Goal: Task Accomplishment & Management: Use online tool/utility

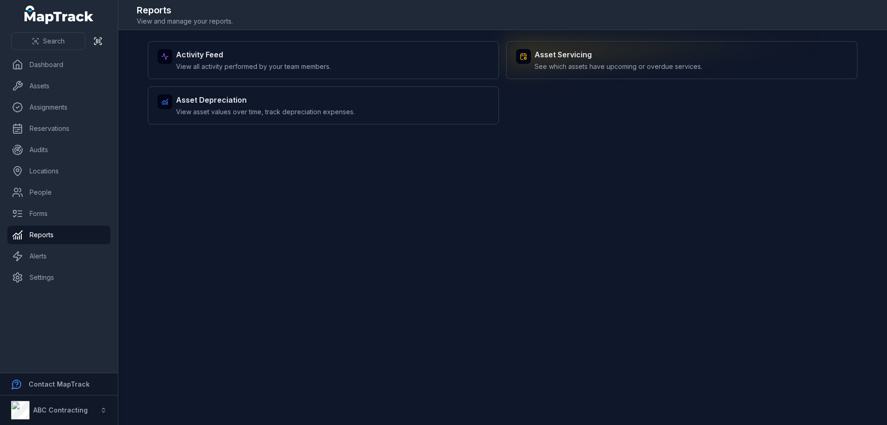
click at [581, 65] on span "See which assets have upcoming or overdue services." at bounding box center [619, 66] width 168 height 9
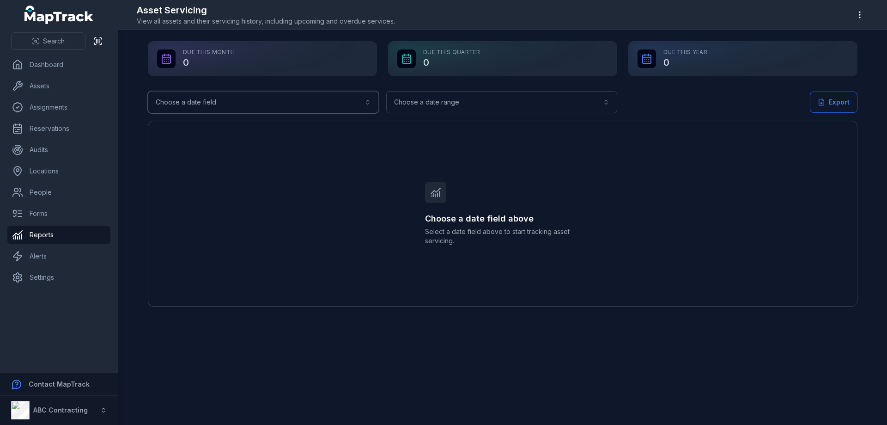
click at [361, 109] on button "Choose a date field" at bounding box center [263, 102] width 231 height 22
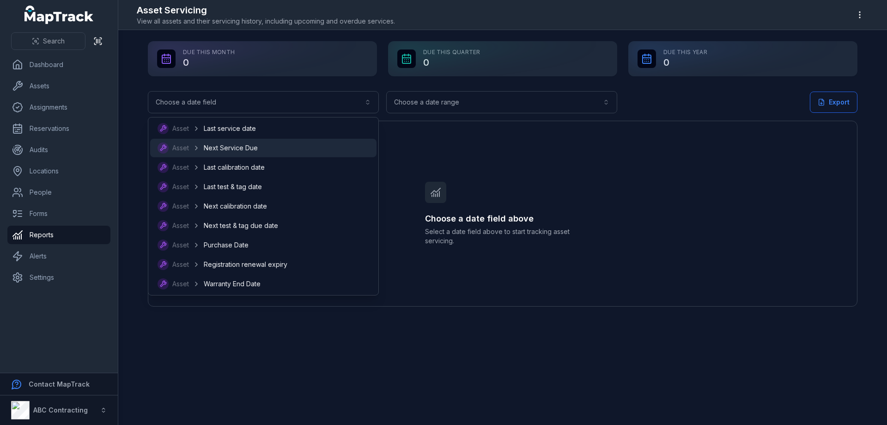
click at [250, 150] on span "Next Service Due" at bounding box center [231, 147] width 54 height 9
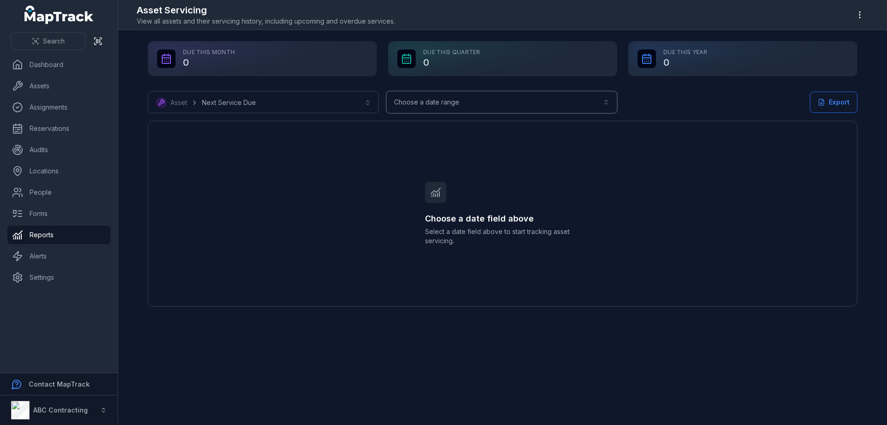
click at [489, 94] on button "Choose a date range" at bounding box center [501, 102] width 231 height 22
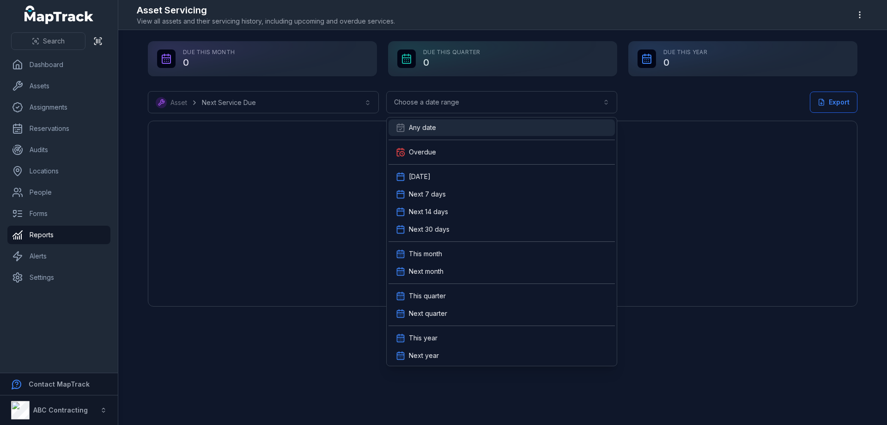
click at [427, 124] on span "Any date" at bounding box center [422, 127] width 27 height 9
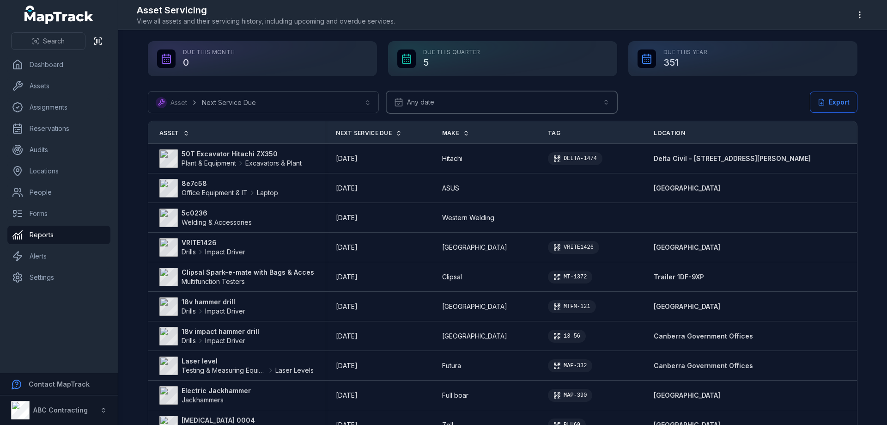
click at [516, 107] on button "Any date ***" at bounding box center [501, 102] width 231 height 22
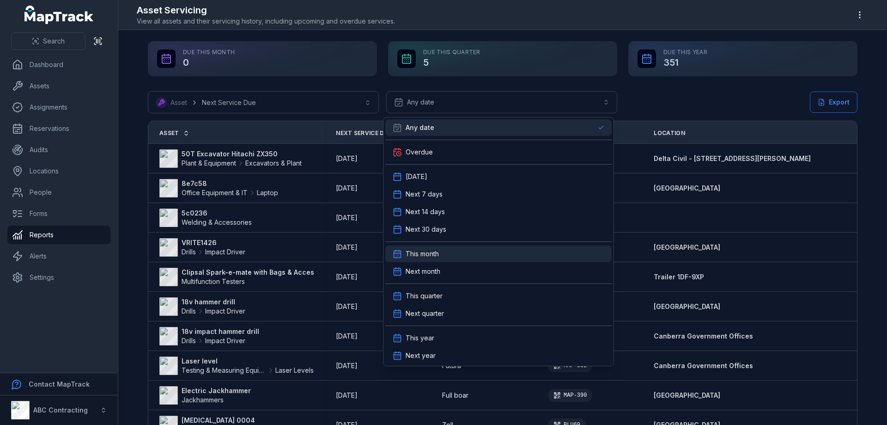
click at [451, 260] on div "This month" at bounding box center [498, 253] width 226 height 17
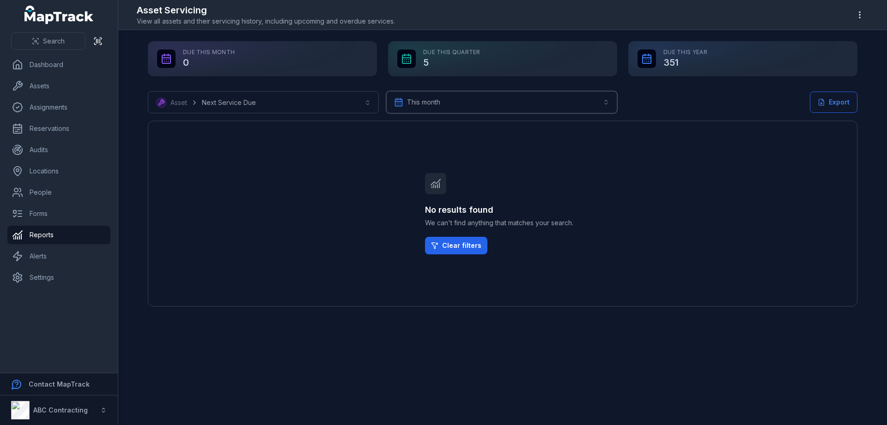
click at [561, 103] on button "**********" at bounding box center [501, 102] width 231 height 22
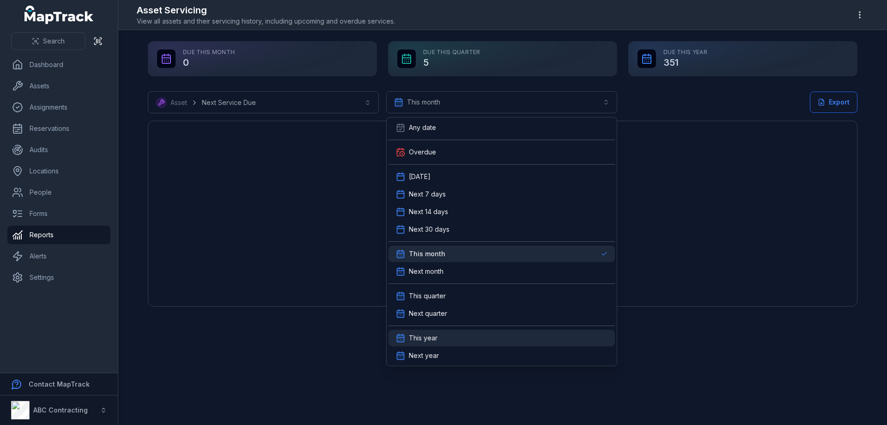
click at [426, 340] on span "This year" at bounding box center [423, 337] width 29 height 9
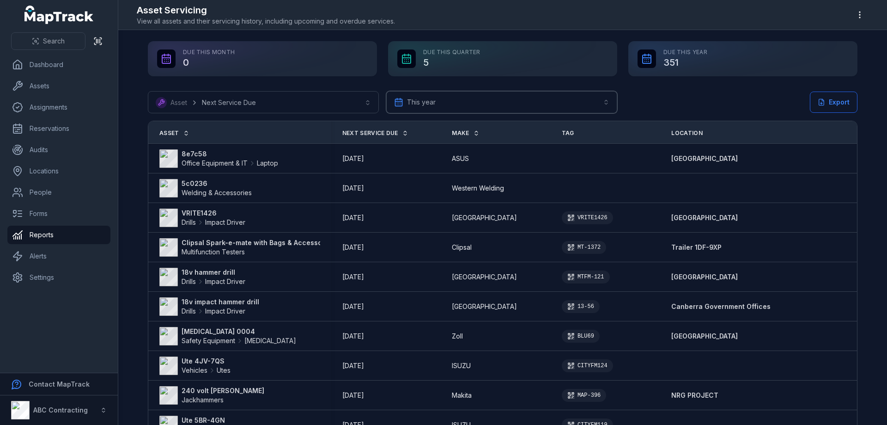
click at [478, 101] on button "**********" at bounding box center [501, 102] width 231 height 22
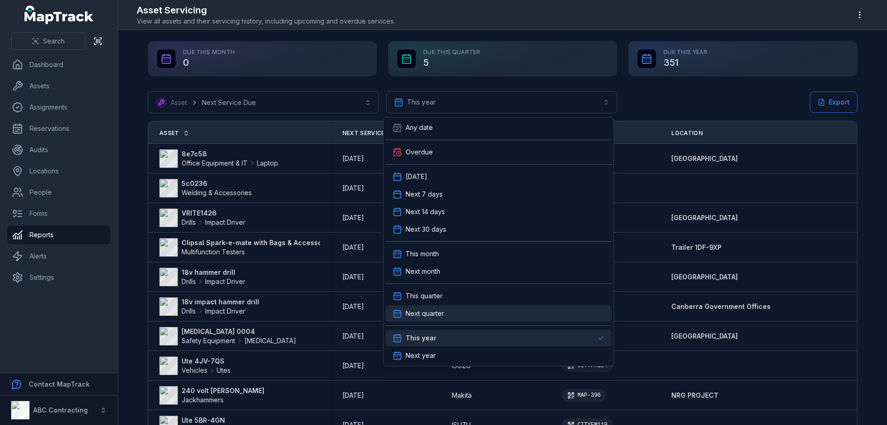
click at [428, 316] on span "Next quarter" at bounding box center [425, 313] width 38 height 9
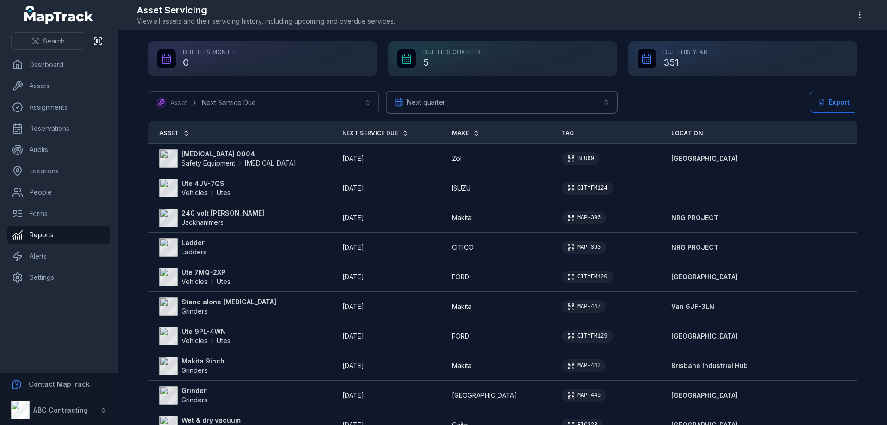
click at [477, 103] on button "**********" at bounding box center [501, 102] width 231 height 22
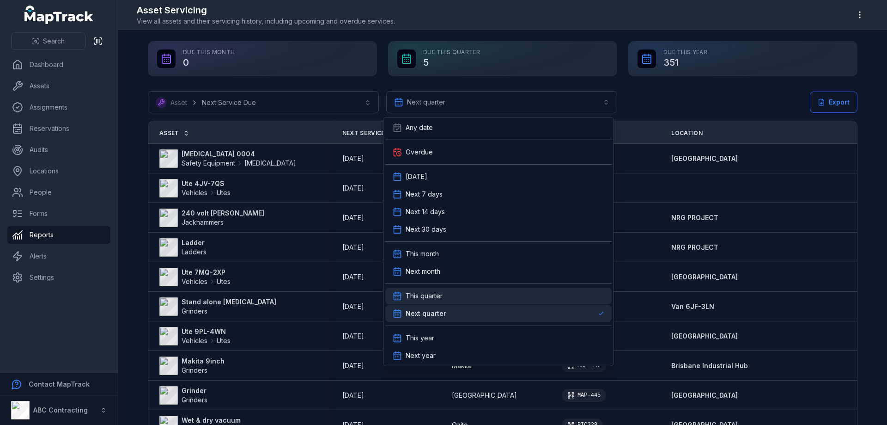
click at [438, 300] on span "This quarter" at bounding box center [424, 295] width 37 height 9
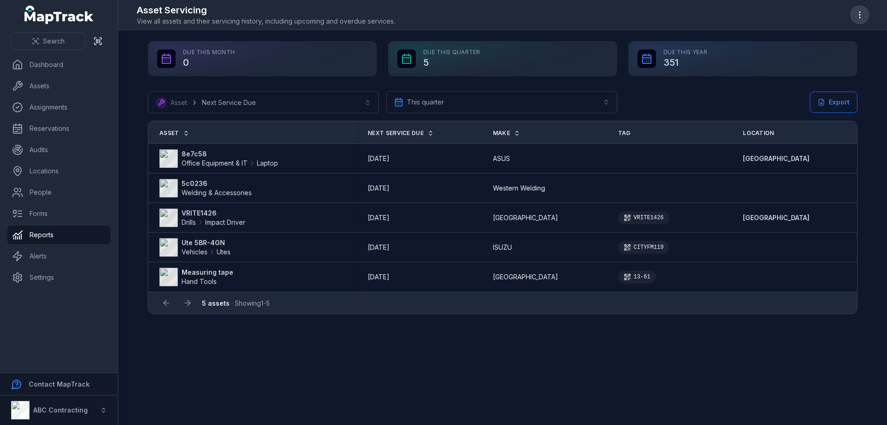
click at [860, 12] on circle "button" at bounding box center [860, 12] width 1 height 1
click at [809, 65] on div "Choose table columns" at bounding box center [813, 64] width 103 height 17
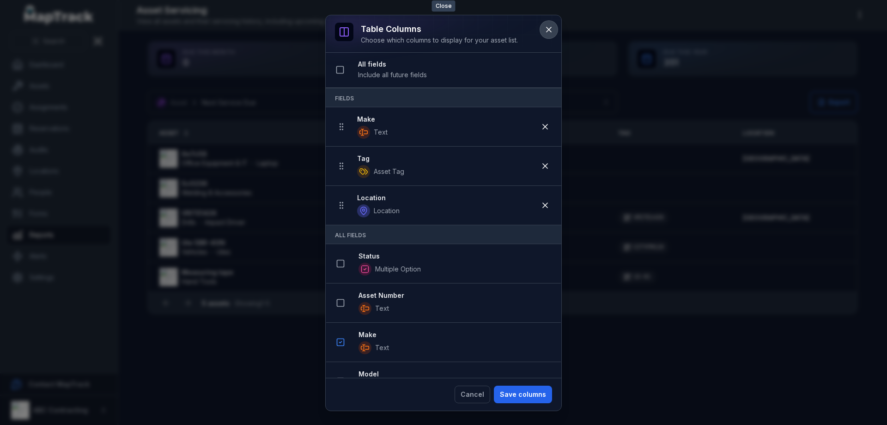
click at [546, 30] on icon at bounding box center [548, 29] width 9 height 9
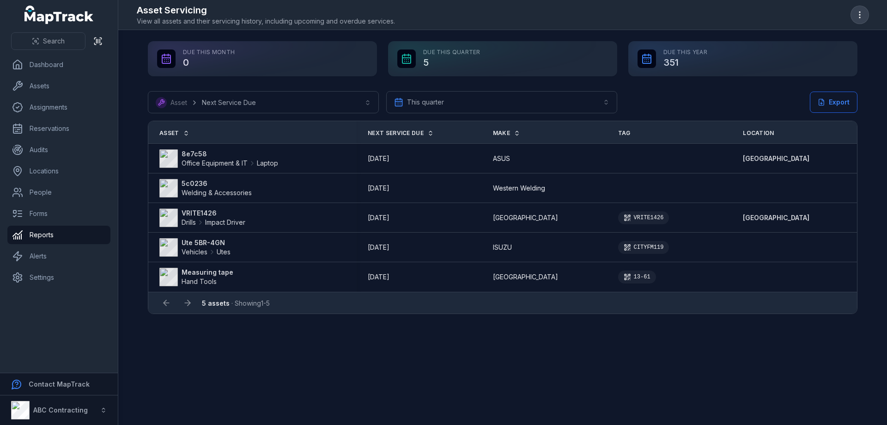
click at [859, 16] on icon "button" at bounding box center [859, 14] width 9 height 9
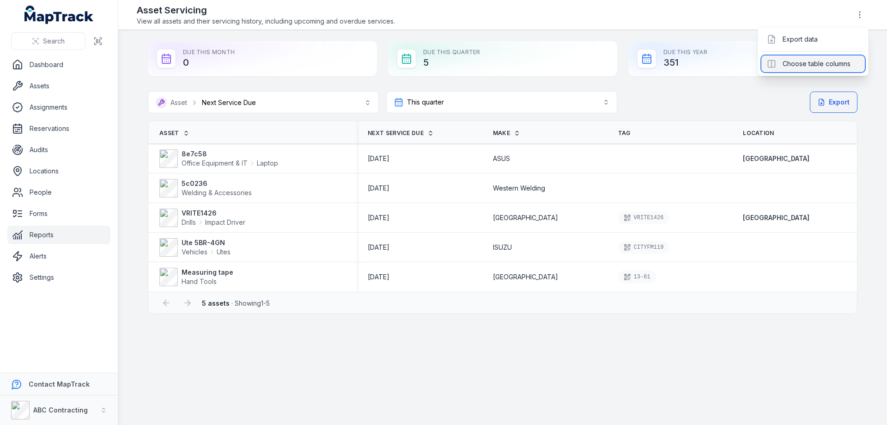
click at [797, 62] on div "Choose table columns" at bounding box center [814, 63] width 104 height 17
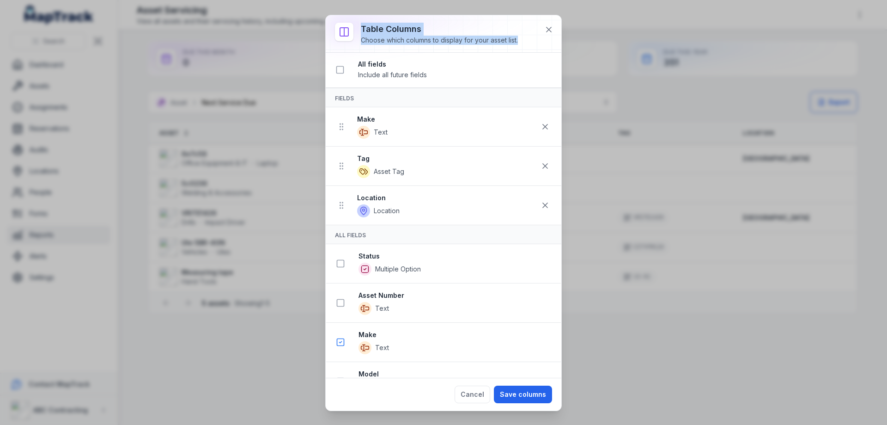
drag, startPoint x: 443, startPoint y: 38, endPoint x: 360, endPoint y: 43, distance: 82.8
click at [360, 43] on div "Table columns Choose which columns to display for your asset list." at bounding box center [444, 33] width 236 height 37
click at [360, 43] on div at bounding box center [444, 33] width 236 height 37
click at [363, 37] on div "Choose which columns to display for your asset list." at bounding box center [439, 40] width 157 height 9
copy div "Choose which columns to display for your asset list."
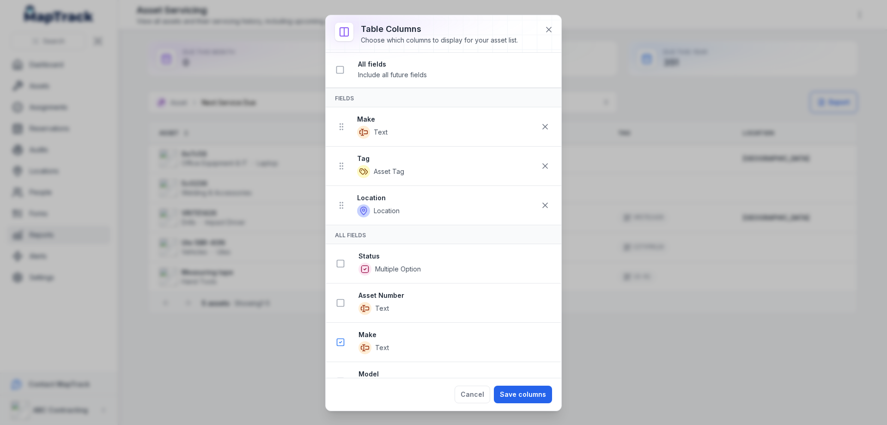
click at [387, 259] on strong "Status" at bounding box center [456, 255] width 195 height 9
click at [344, 266] on rect at bounding box center [340, 263] width 7 height 7
click at [342, 302] on icon at bounding box center [341, 302] width 2 height 1
drag, startPoint x: 441, startPoint y: 76, endPoint x: 355, endPoint y: 77, distance: 85.5
click at [355, 77] on div "All fields Include all future fields" at bounding box center [444, 70] width 236 height 36
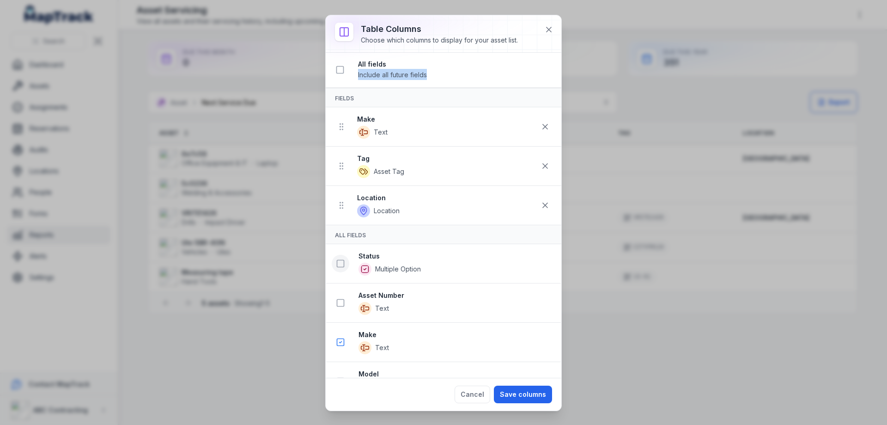
copy span "Include all future fields"
drag, startPoint x: 650, startPoint y: 83, endPoint x: 687, endPoint y: 223, distance: 144.8
click at [687, 222] on div "Table columns Choose which columns to display for your asset list. All fields I…" at bounding box center [443, 212] width 887 height 425
